Goal: Complete application form

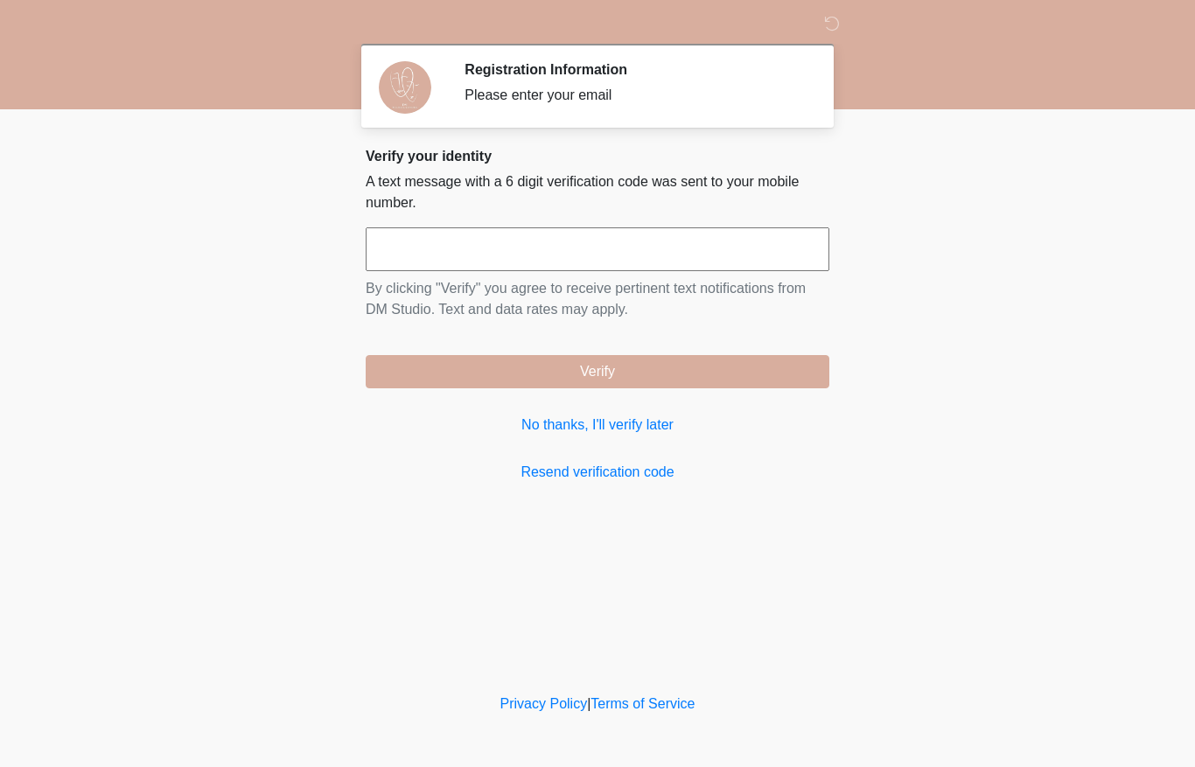
click at [594, 249] on input "text" at bounding box center [598, 249] width 464 height 44
type input "******"
click at [598, 372] on button "Verify" at bounding box center [598, 371] width 464 height 33
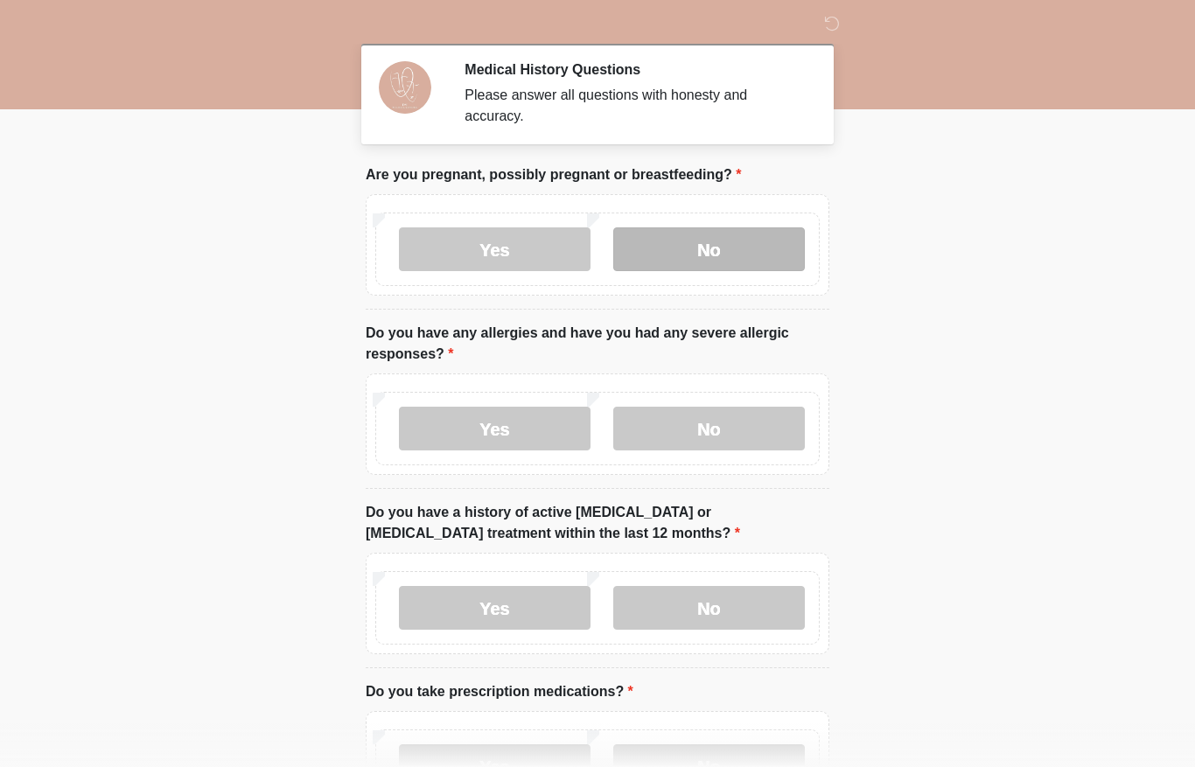
click at [704, 241] on label "No" at bounding box center [709, 249] width 192 height 44
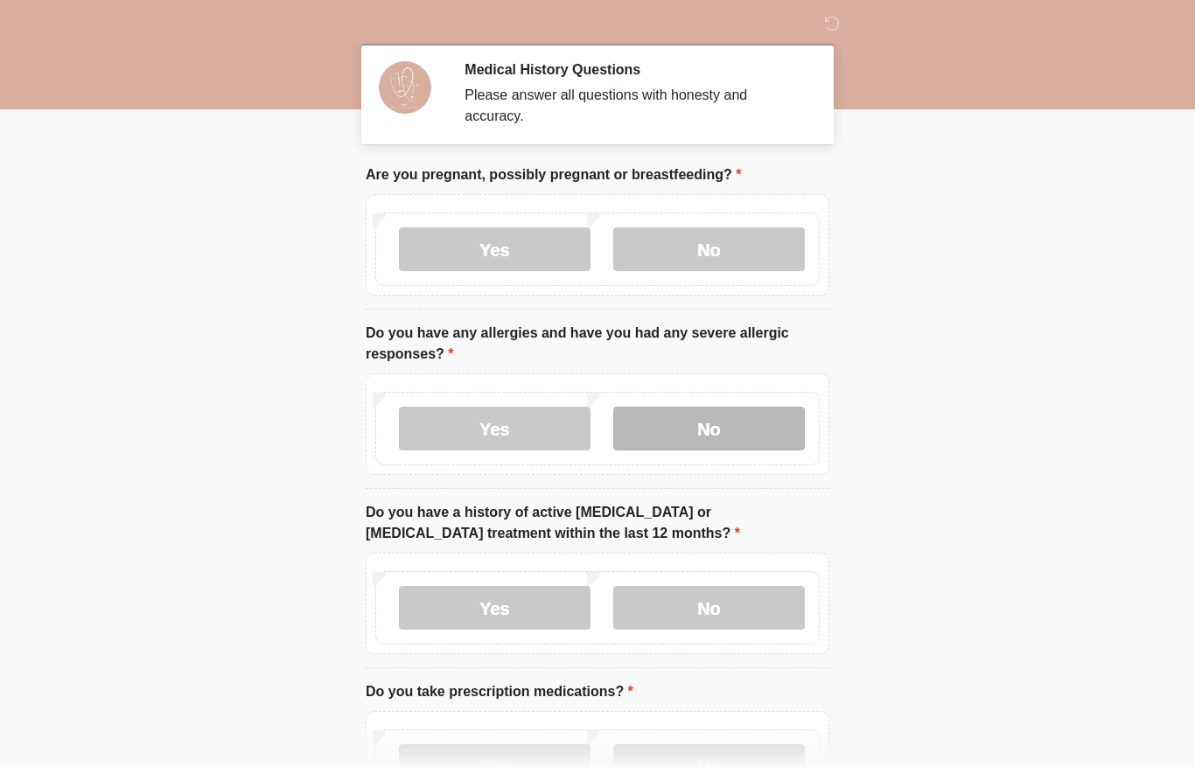
click at [715, 423] on label "No" at bounding box center [709, 429] width 192 height 44
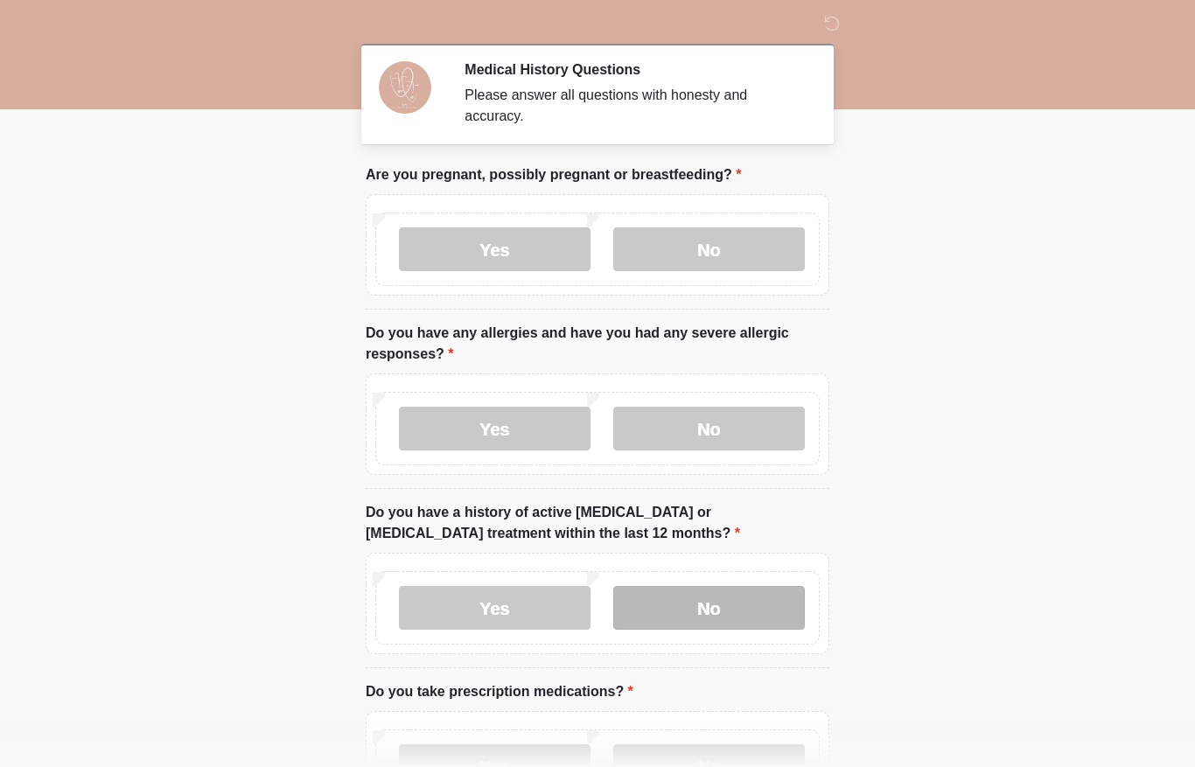
click at [716, 603] on label "No" at bounding box center [709, 608] width 192 height 44
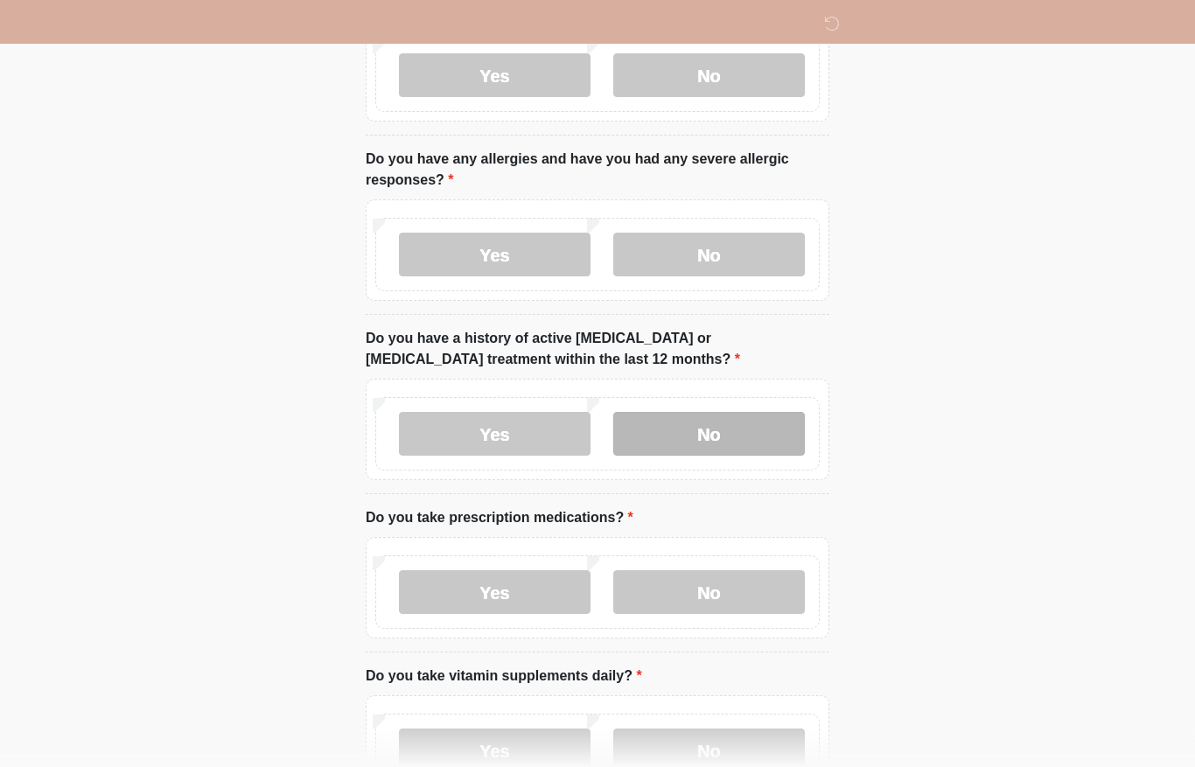
scroll to position [178, 0]
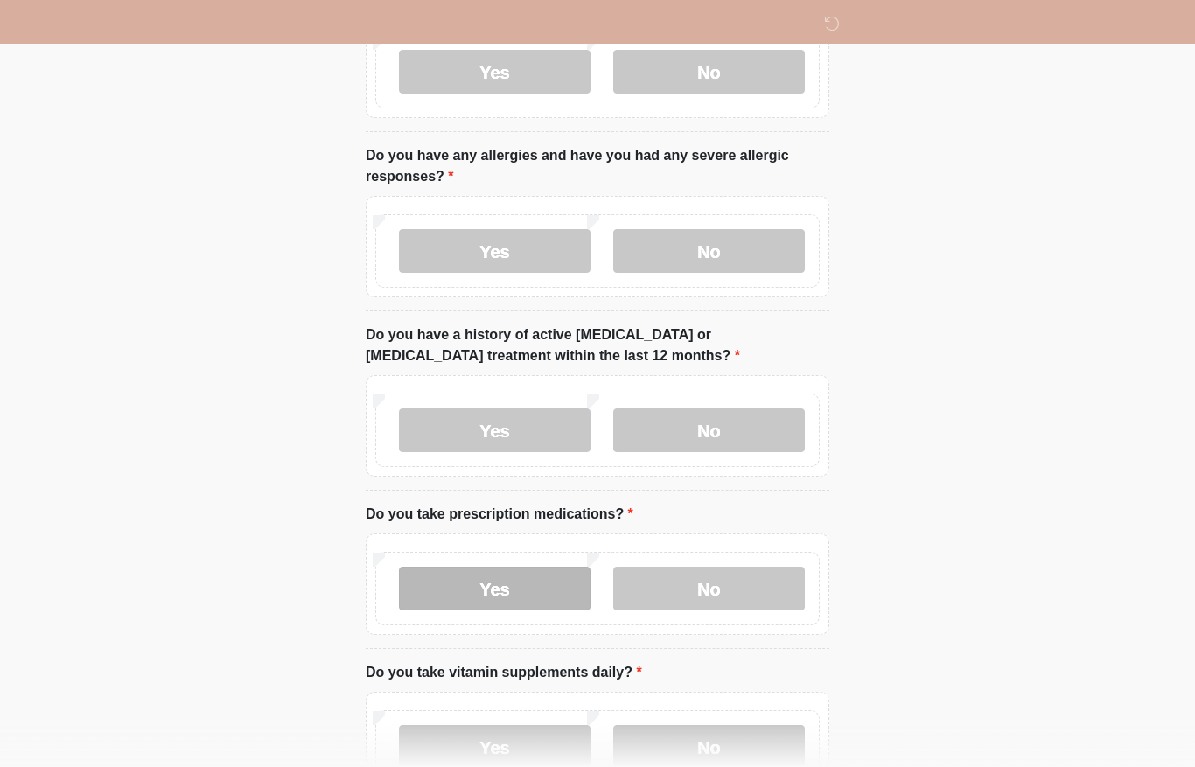
click at [519, 590] on label "Yes" at bounding box center [495, 589] width 192 height 44
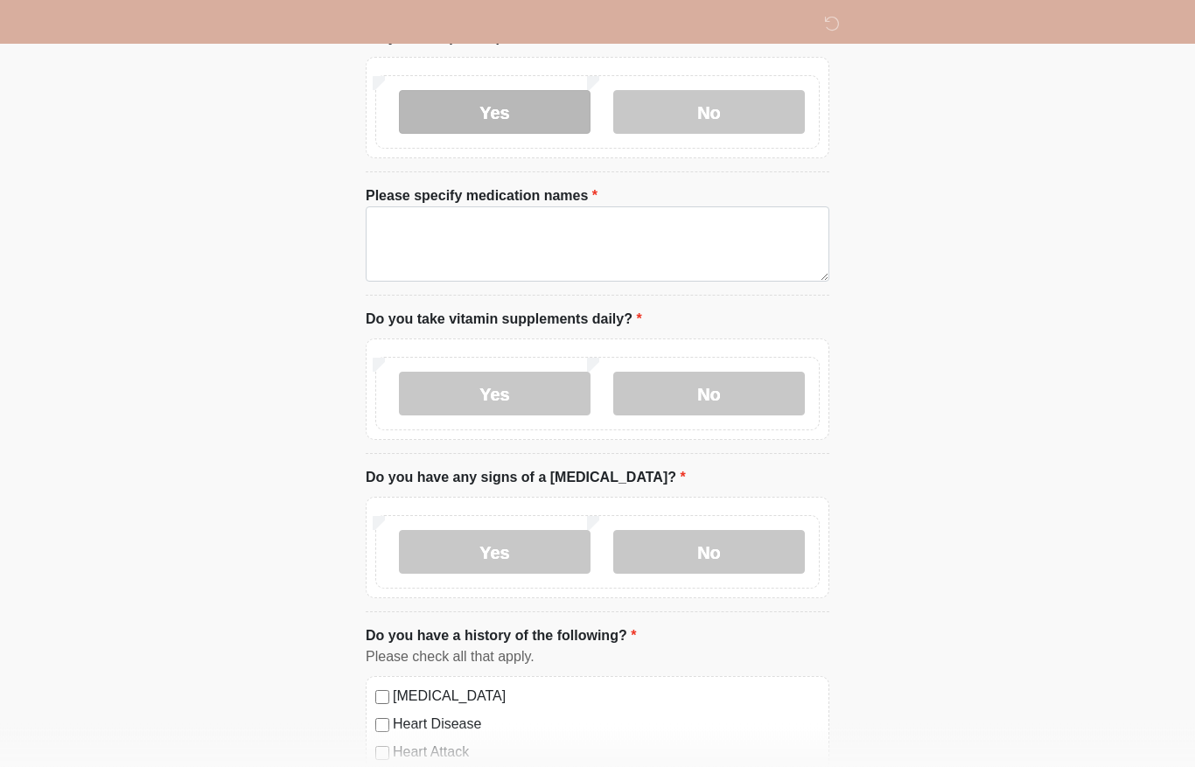
scroll to position [655, 0]
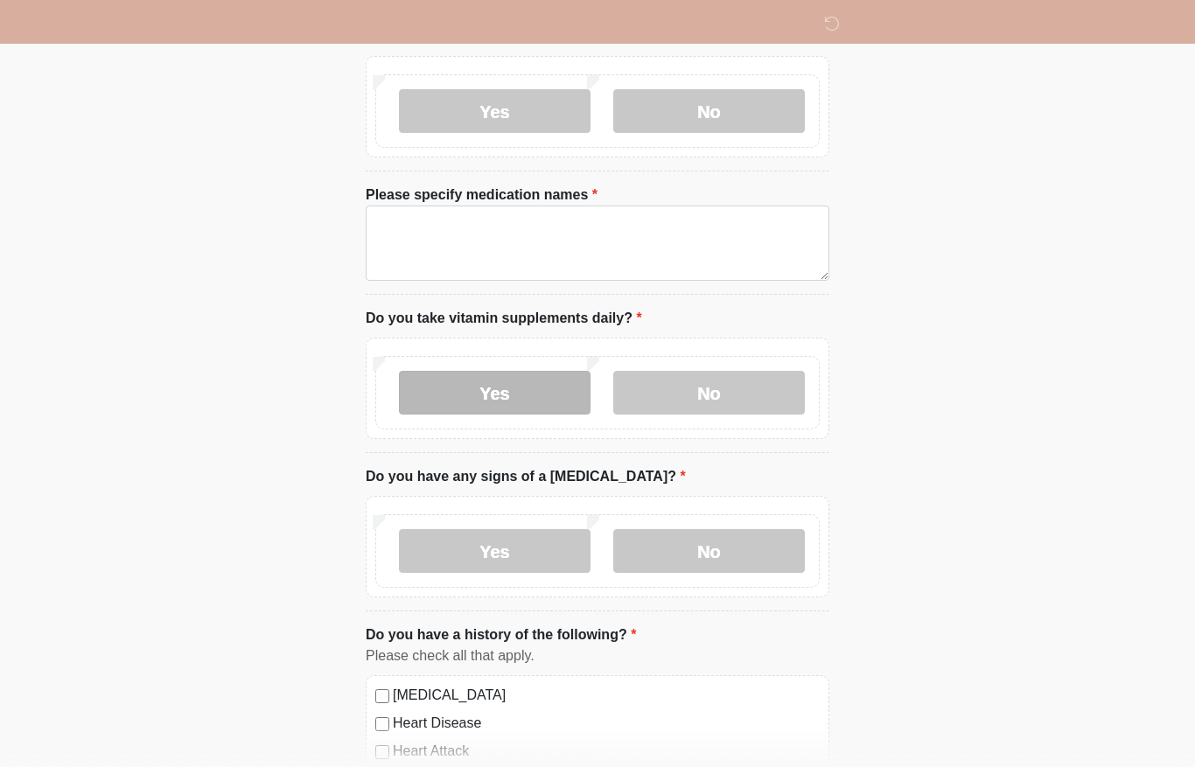
click at [513, 391] on label "Yes" at bounding box center [495, 393] width 192 height 44
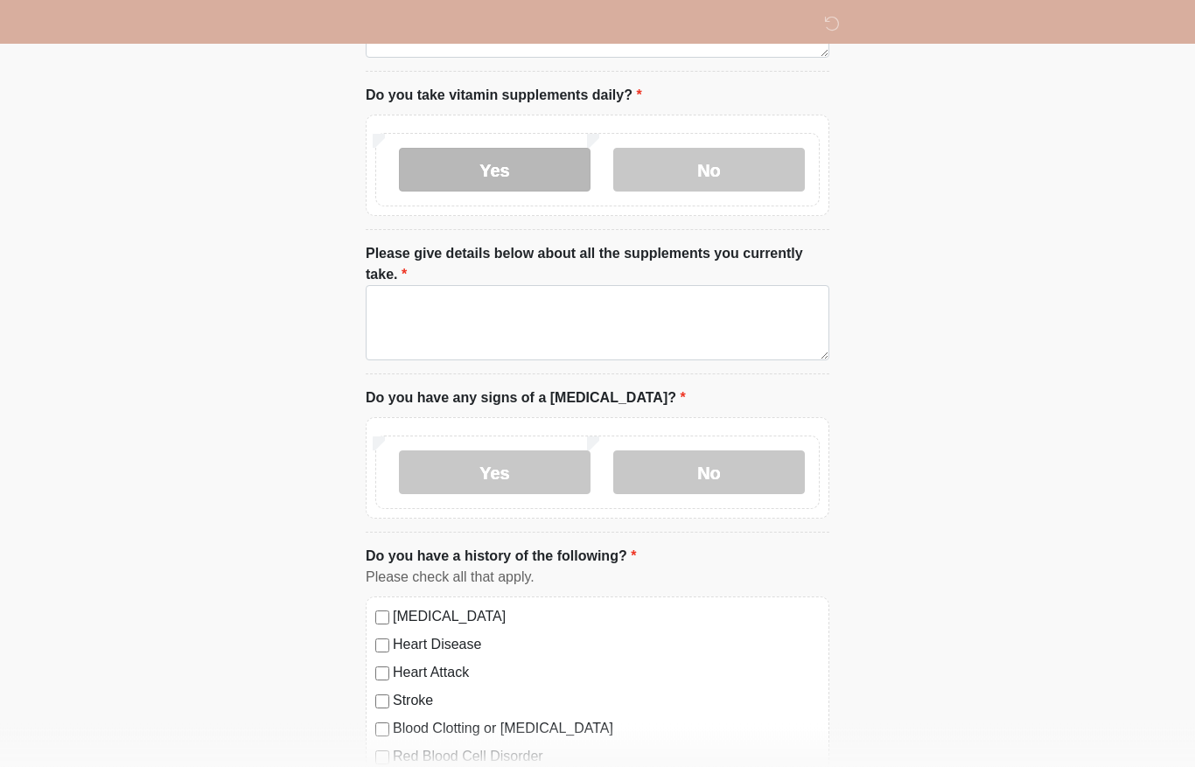
scroll to position [895, 0]
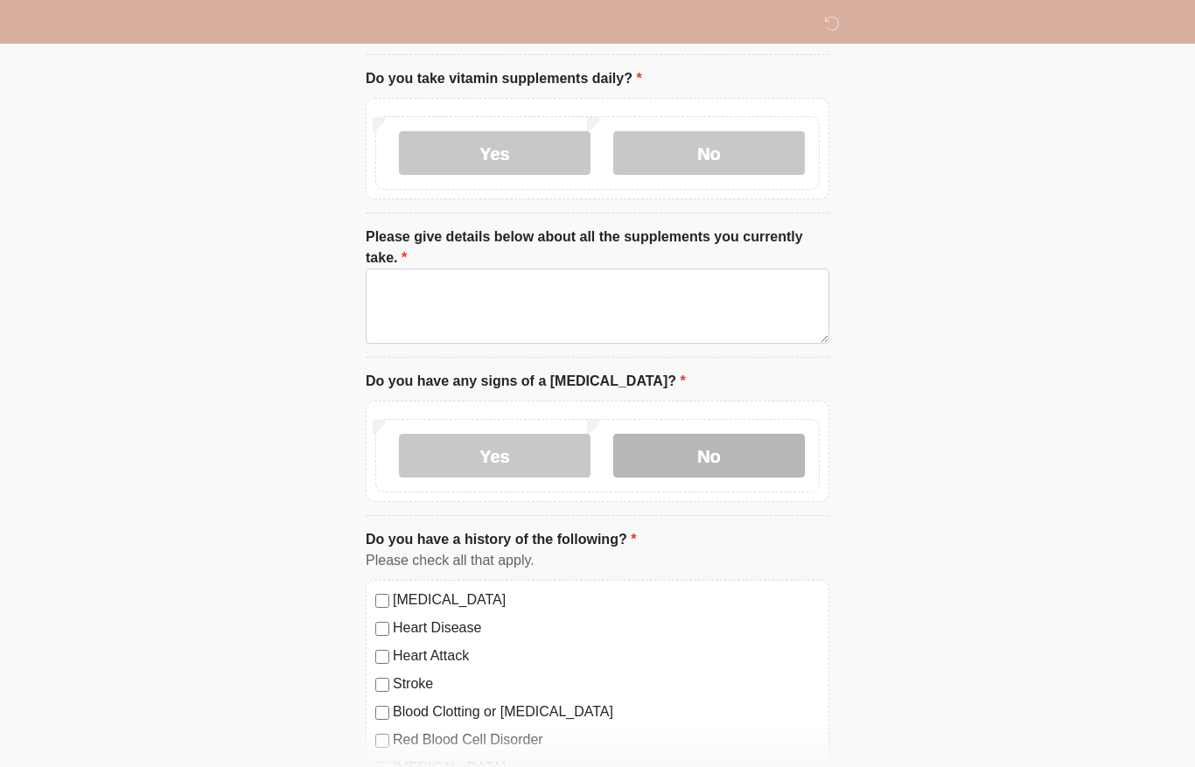
click at [740, 452] on label "No" at bounding box center [709, 456] width 192 height 44
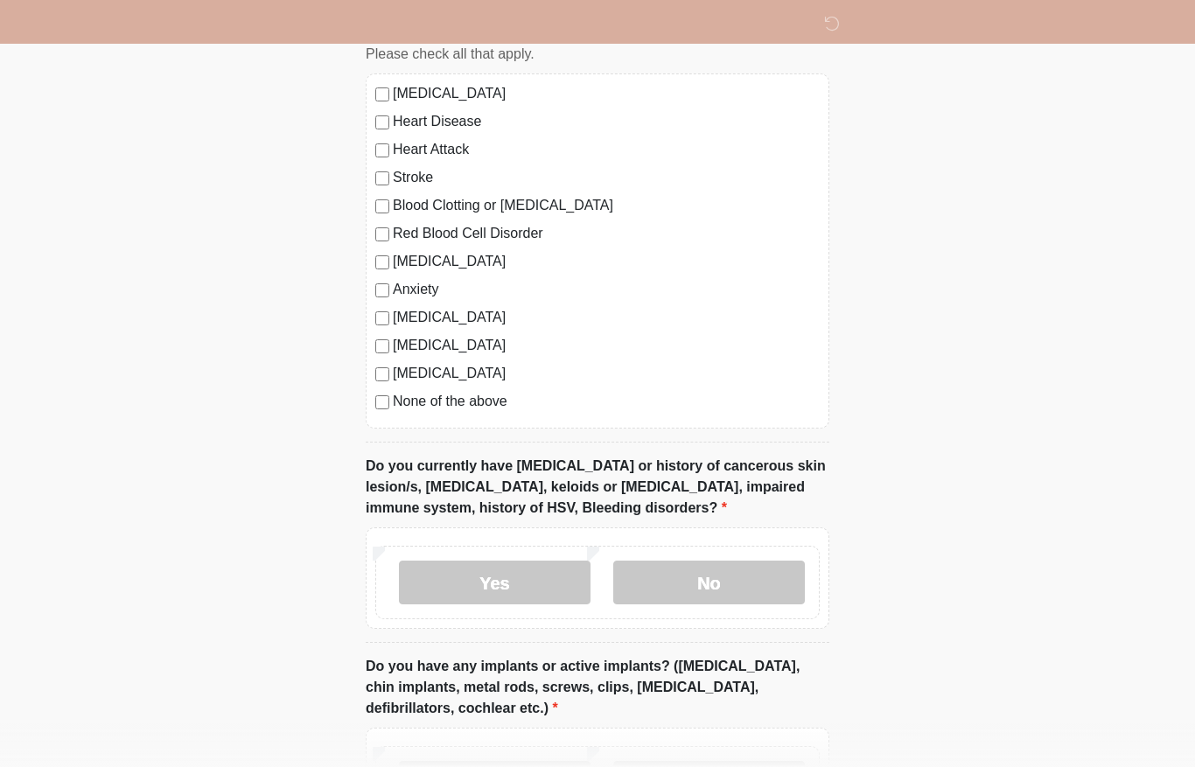
scroll to position [1424, 0]
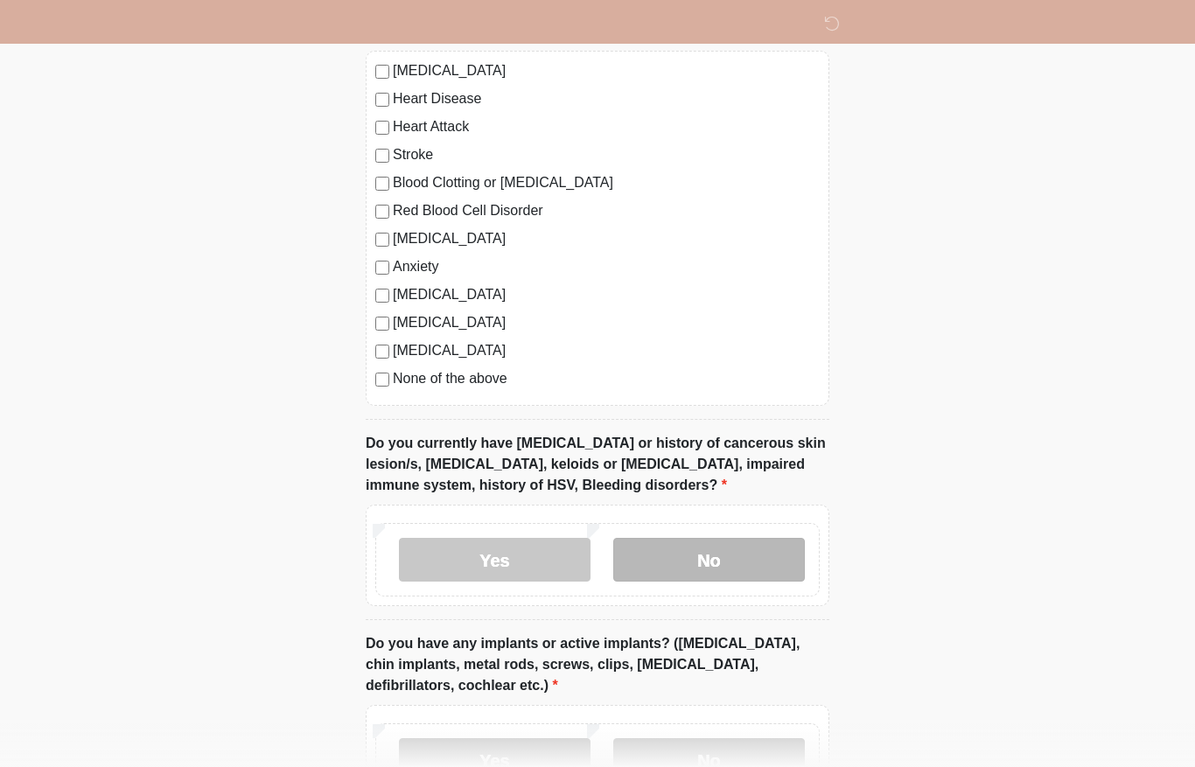
click at [724, 563] on label "No" at bounding box center [709, 560] width 192 height 44
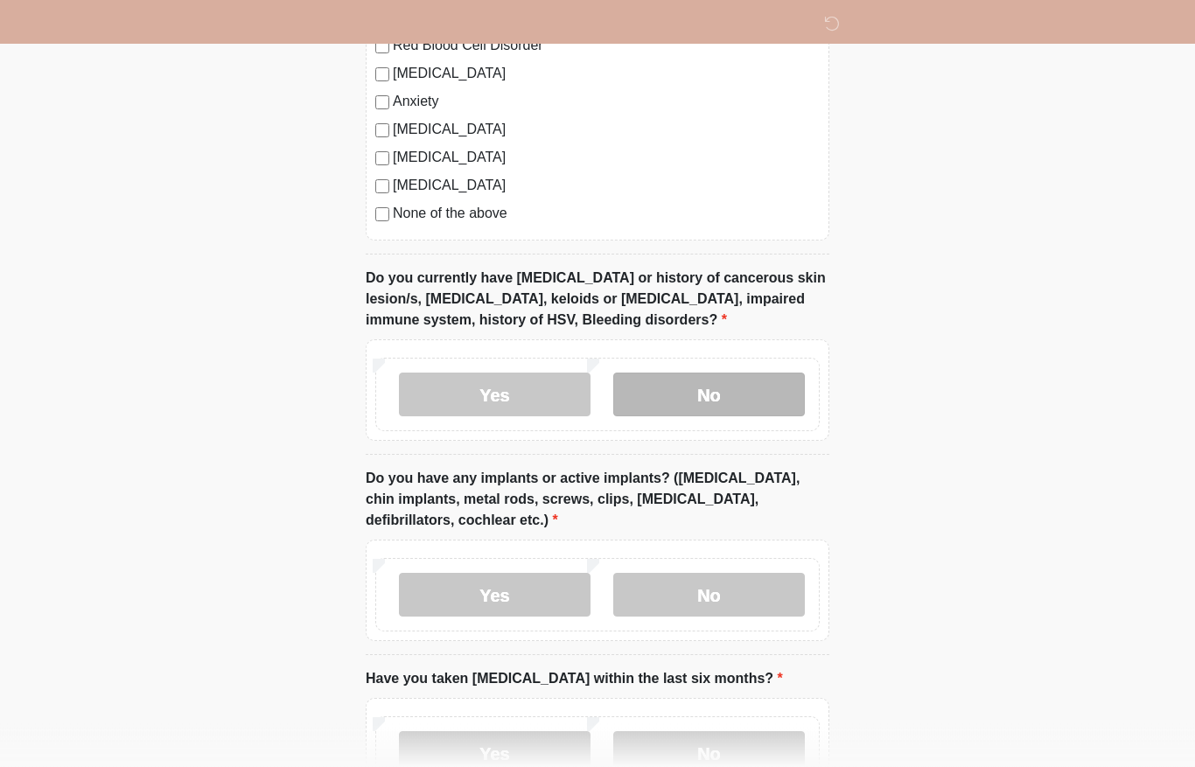
scroll to position [1593, 0]
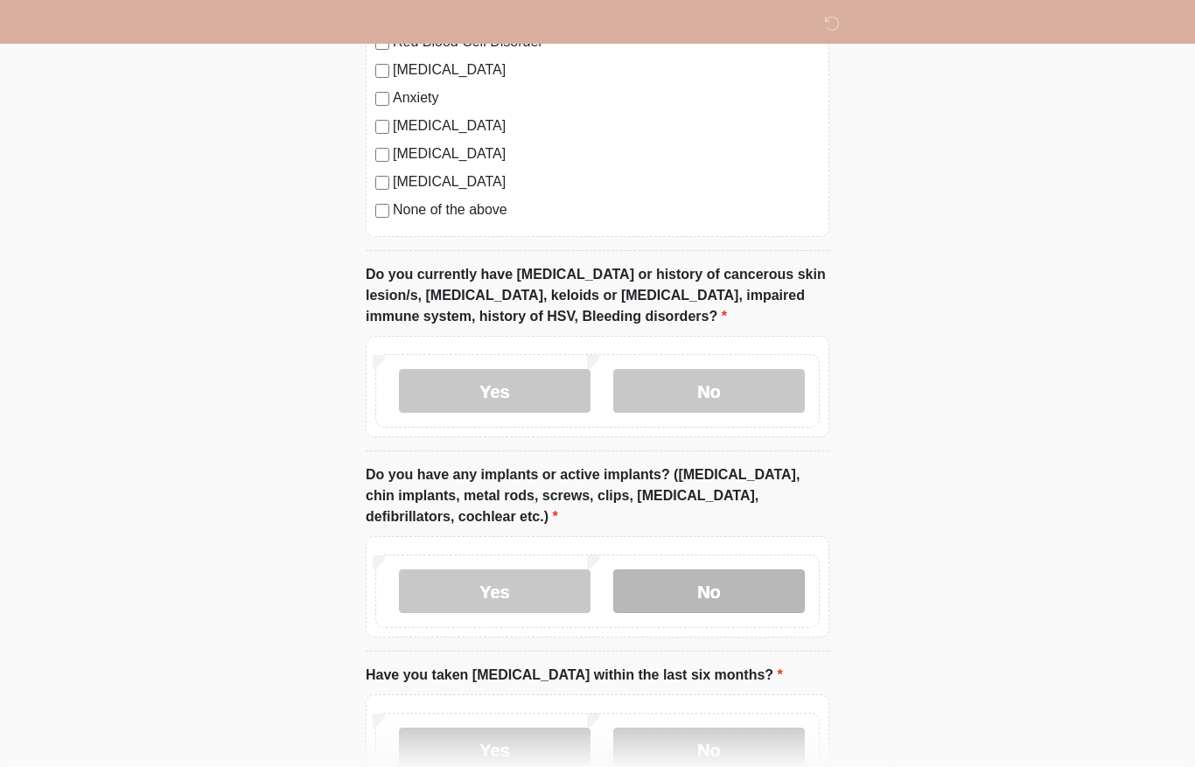
click at [709, 582] on label "No" at bounding box center [709, 592] width 192 height 44
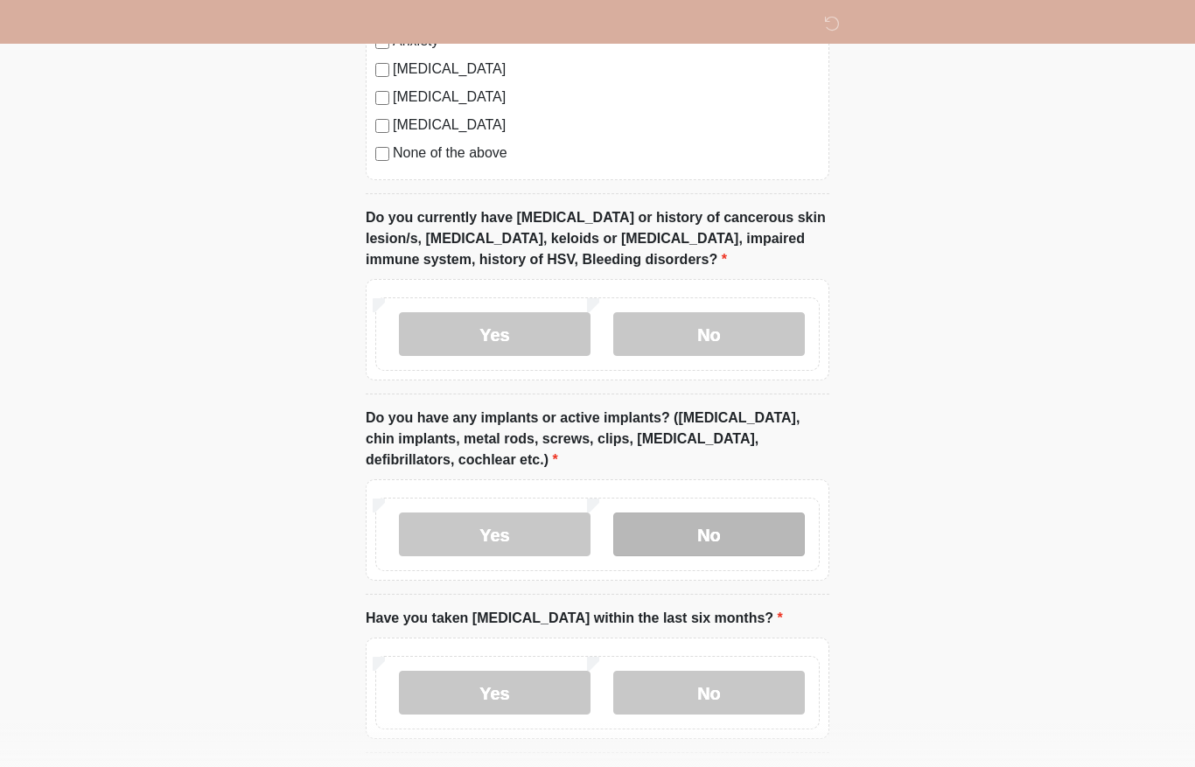
scroll to position [1682, 0]
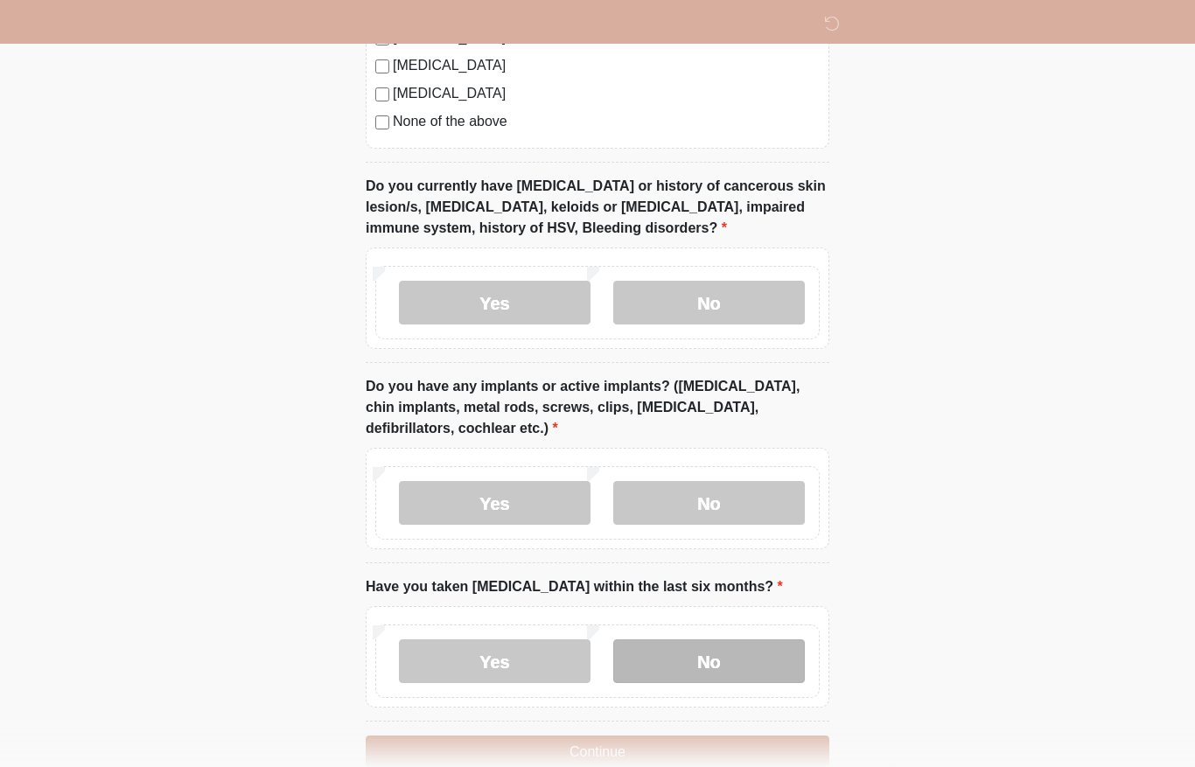
click at [791, 643] on label "No" at bounding box center [709, 662] width 192 height 44
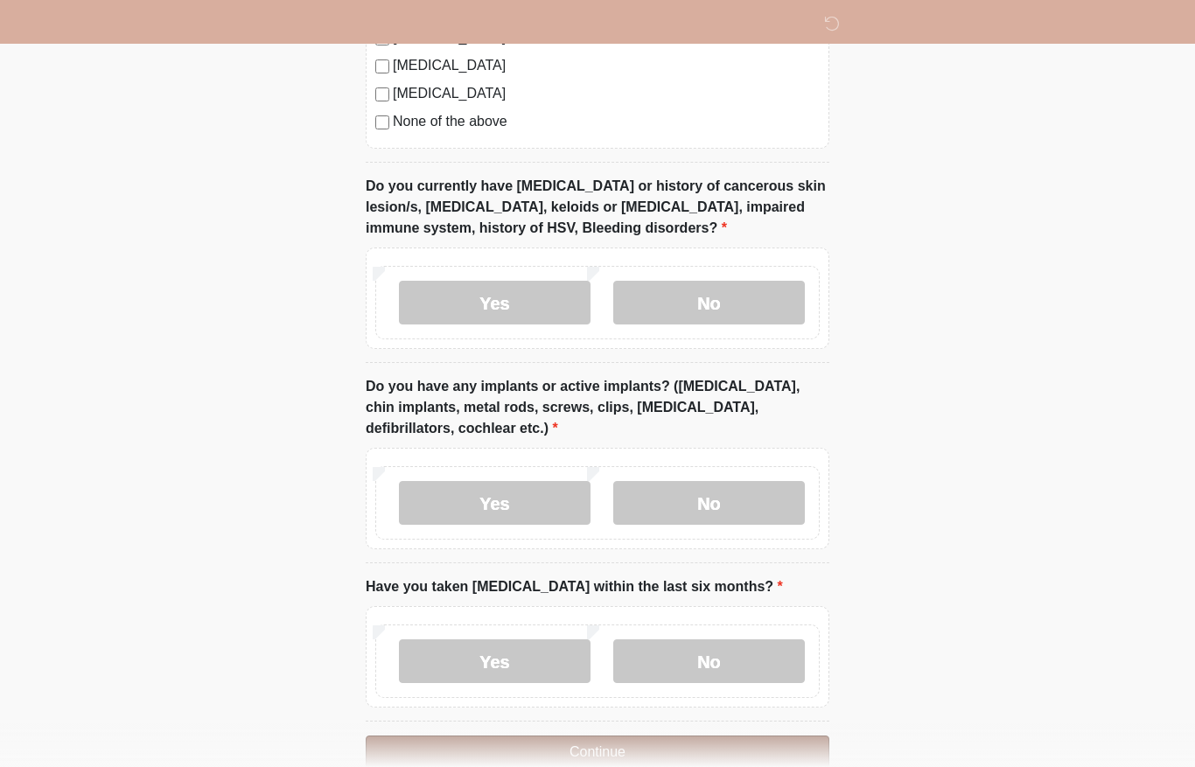
click at [729, 757] on button "Continue" at bounding box center [598, 752] width 464 height 33
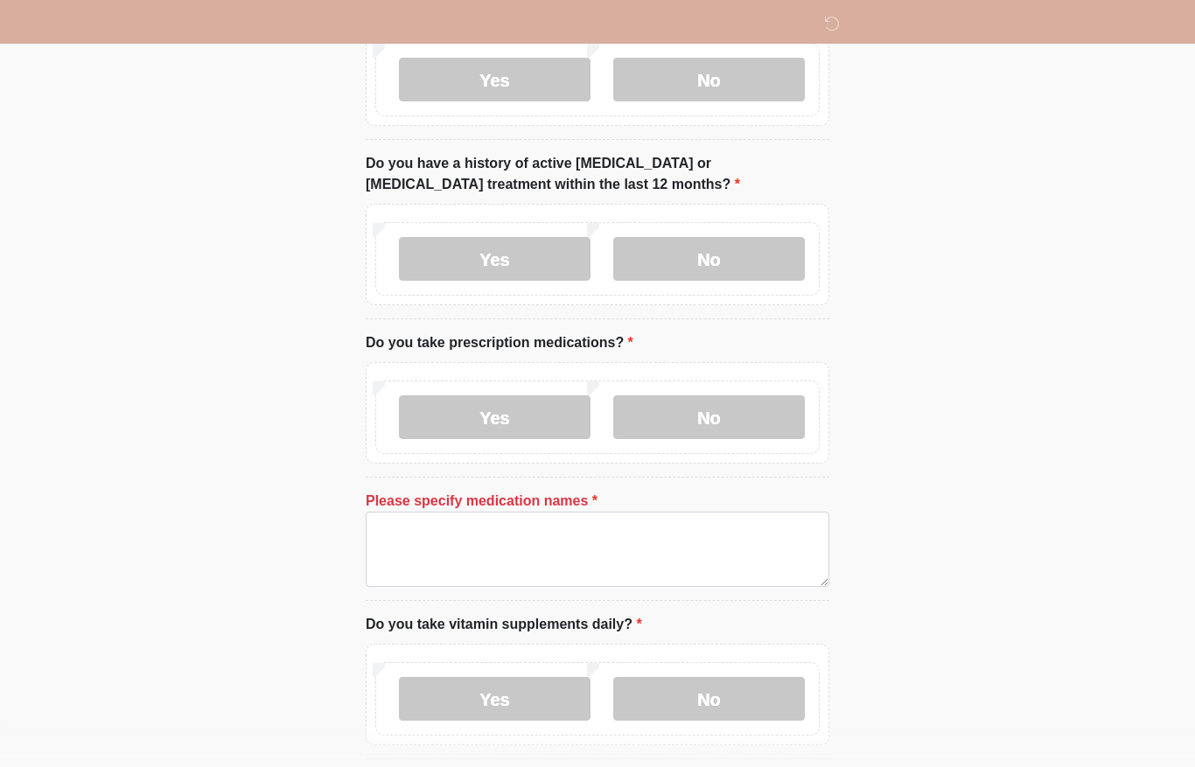
scroll to position [542, 0]
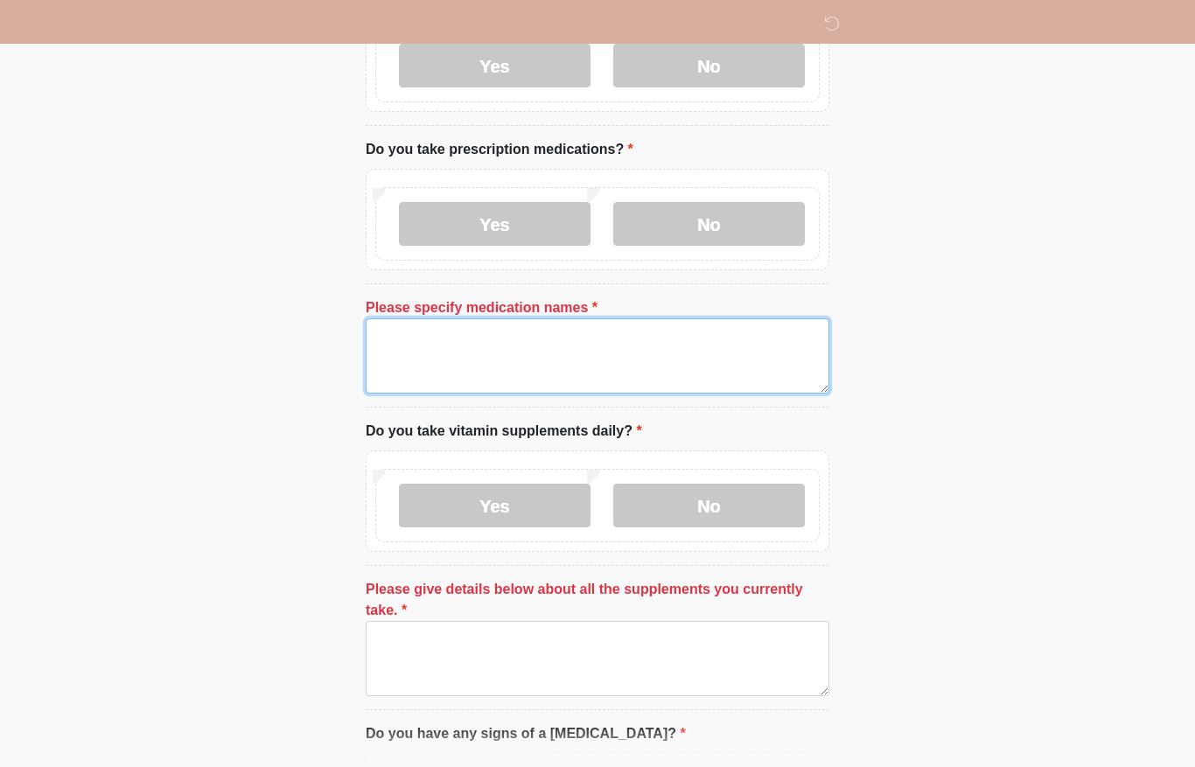
click at [622, 355] on textarea "Please specify medication names" at bounding box center [598, 355] width 464 height 75
type textarea "*"
type textarea "*******"
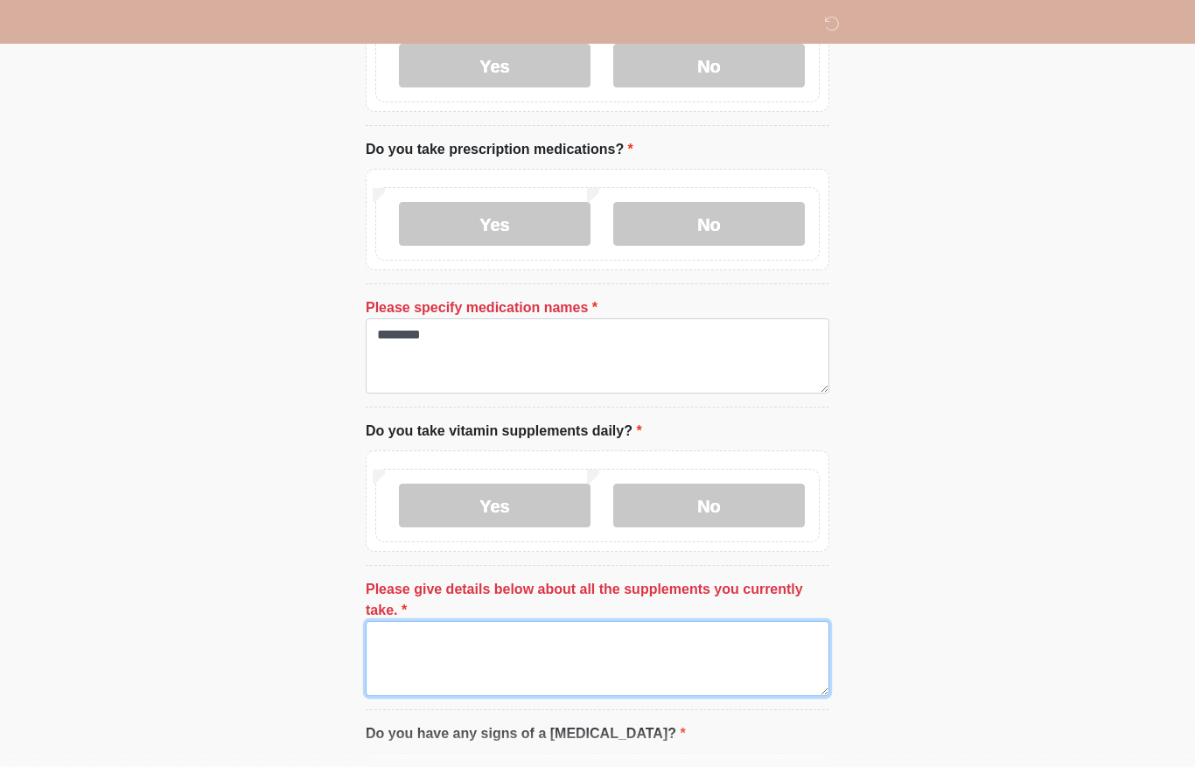
click at [575, 650] on textarea "Please give details below about all the supplements you currently take." at bounding box center [598, 658] width 464 height 75
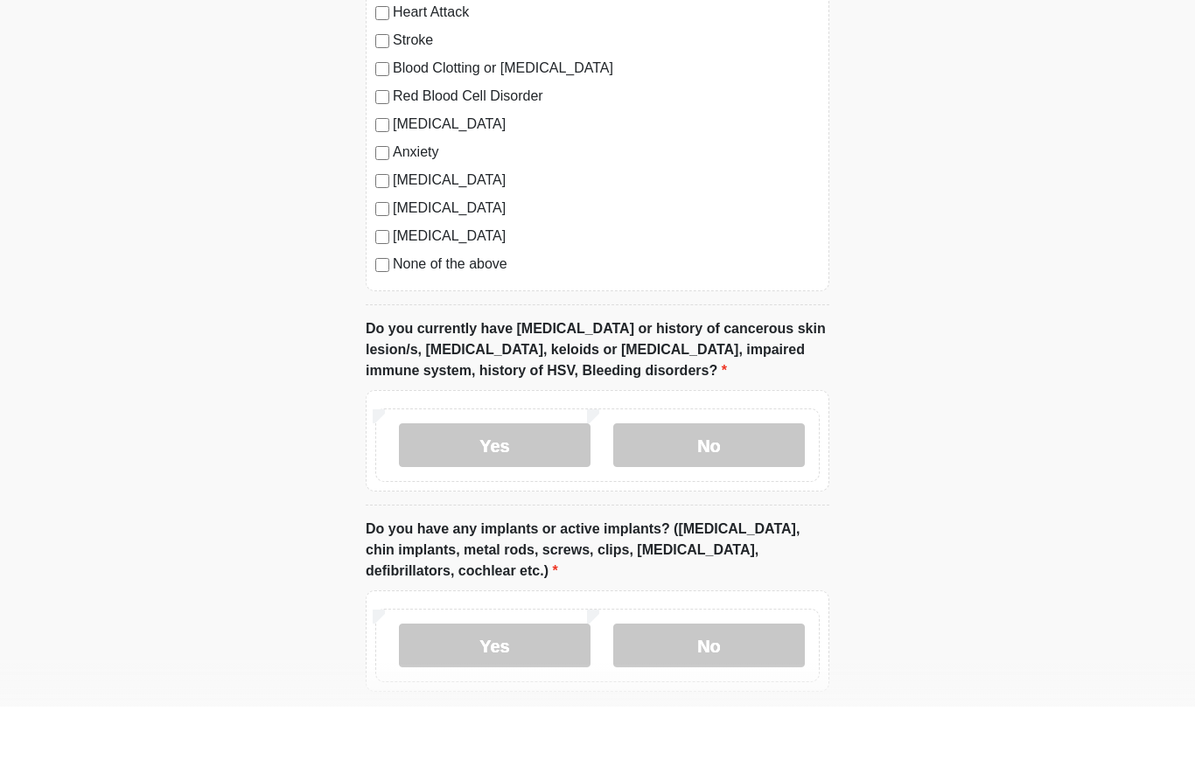
scroll to position [1742, 0]
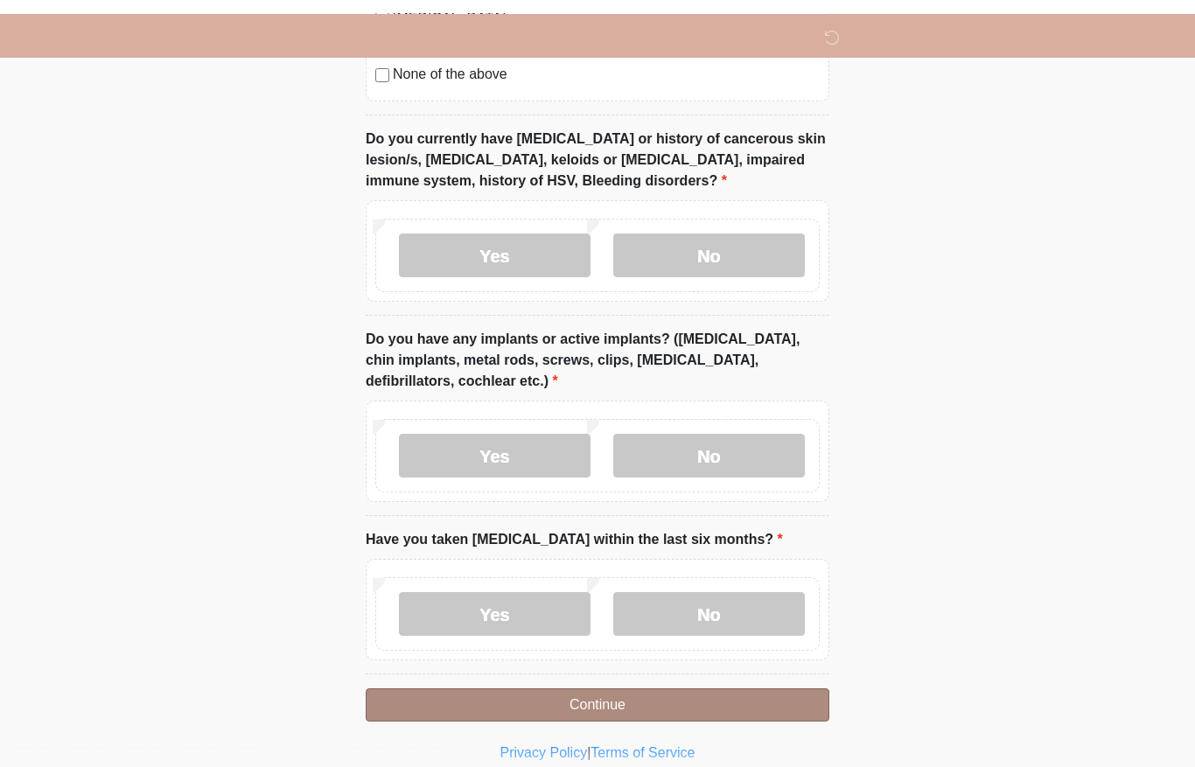
type textarea "**********"
click at [773, 687] on button "Continue" at bounding box center [598, 691] width 464 height 33
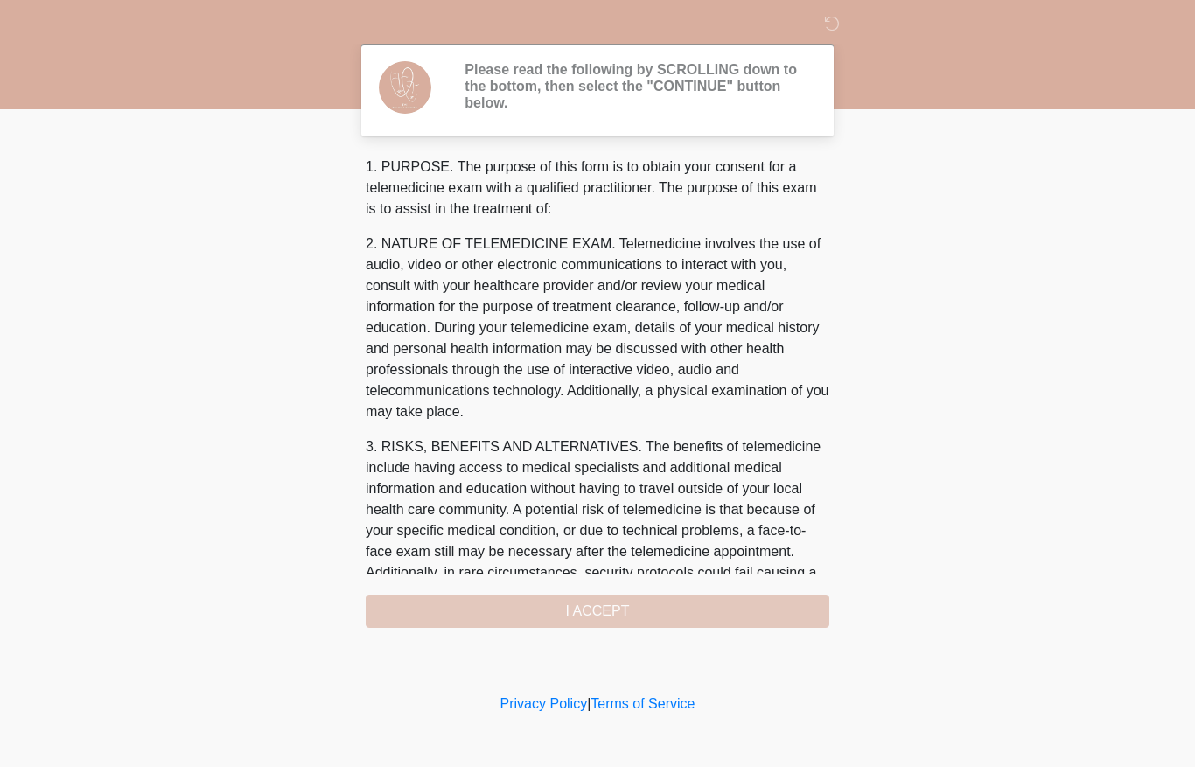
scroll to position [0, 0]
click at [772, 600] on div "1. PURPOSE. The purpose of this form is to obtain your consent for a telemedici…" at bounding box center [598, 393] width 464 height 472
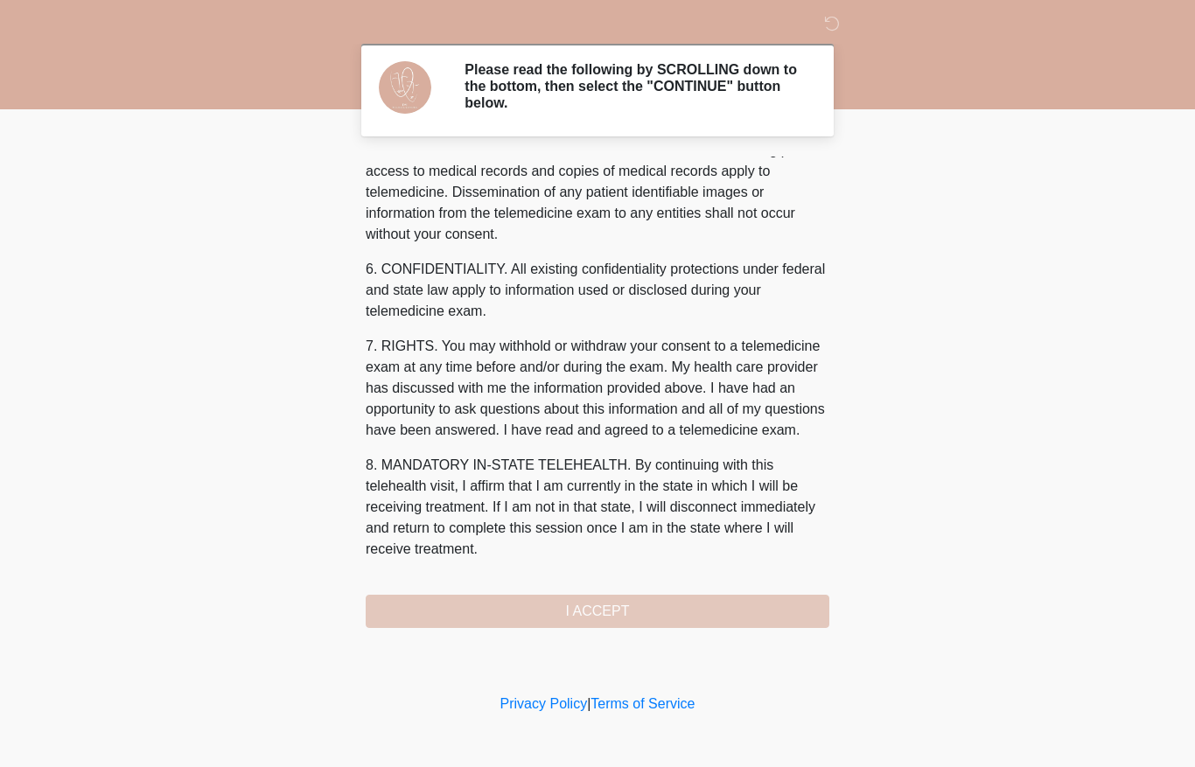
scroll to position [598, 0]
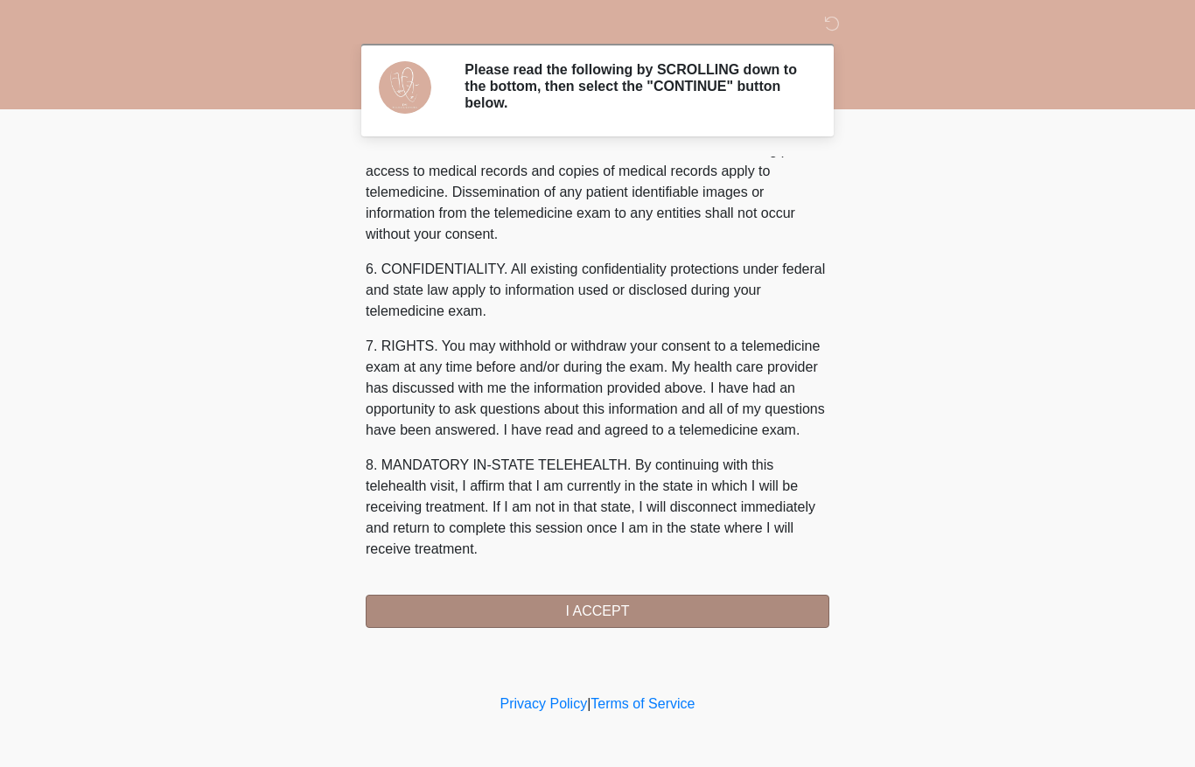
click at [643, 620] on button "I ACCEPT" at bounding box center [598, 611] width 464 height 33
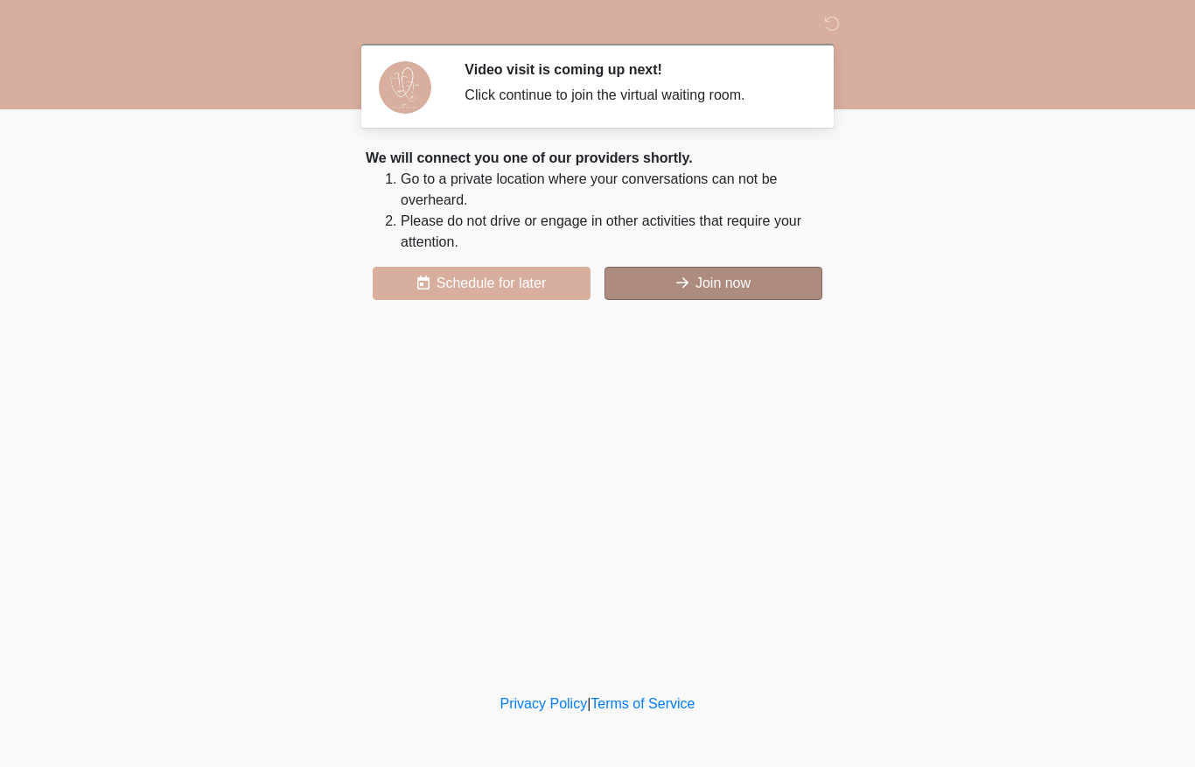
click at [795, 286] on button "Join now" at bounding box center [714, 283] width 218 height 33
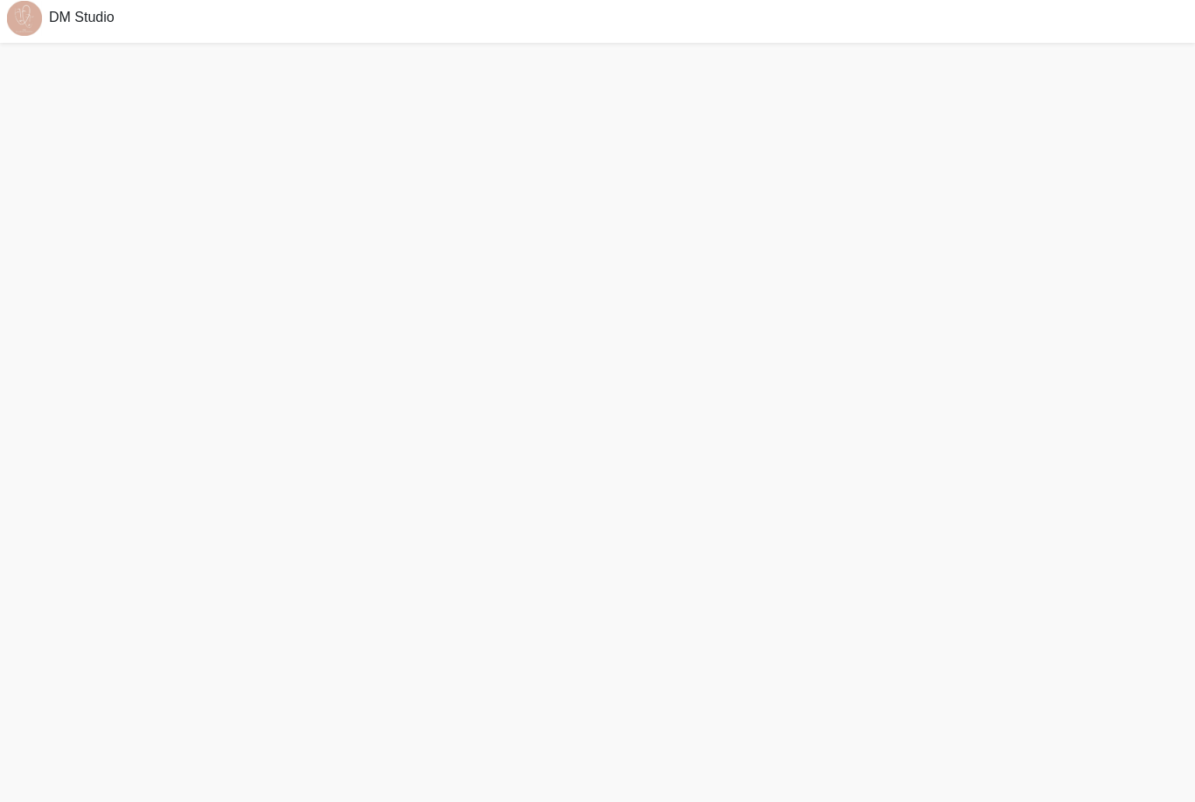
scroll to position [61, 0]
